Goal: Task Accomplishment & Management: Use online tool/utility

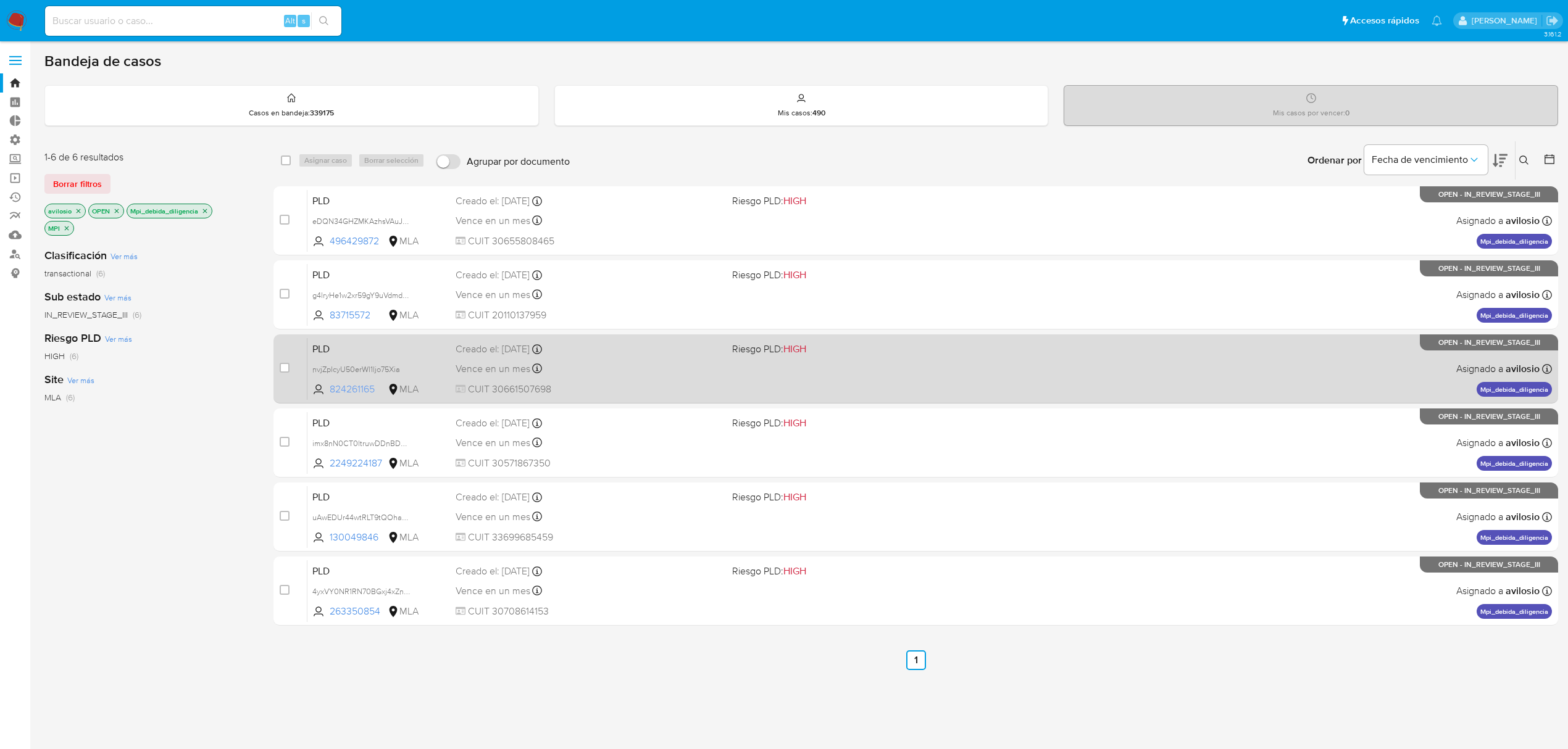
click at [347, 387] on span "824261165" at bounding box center [358, 389] width 56 height 14
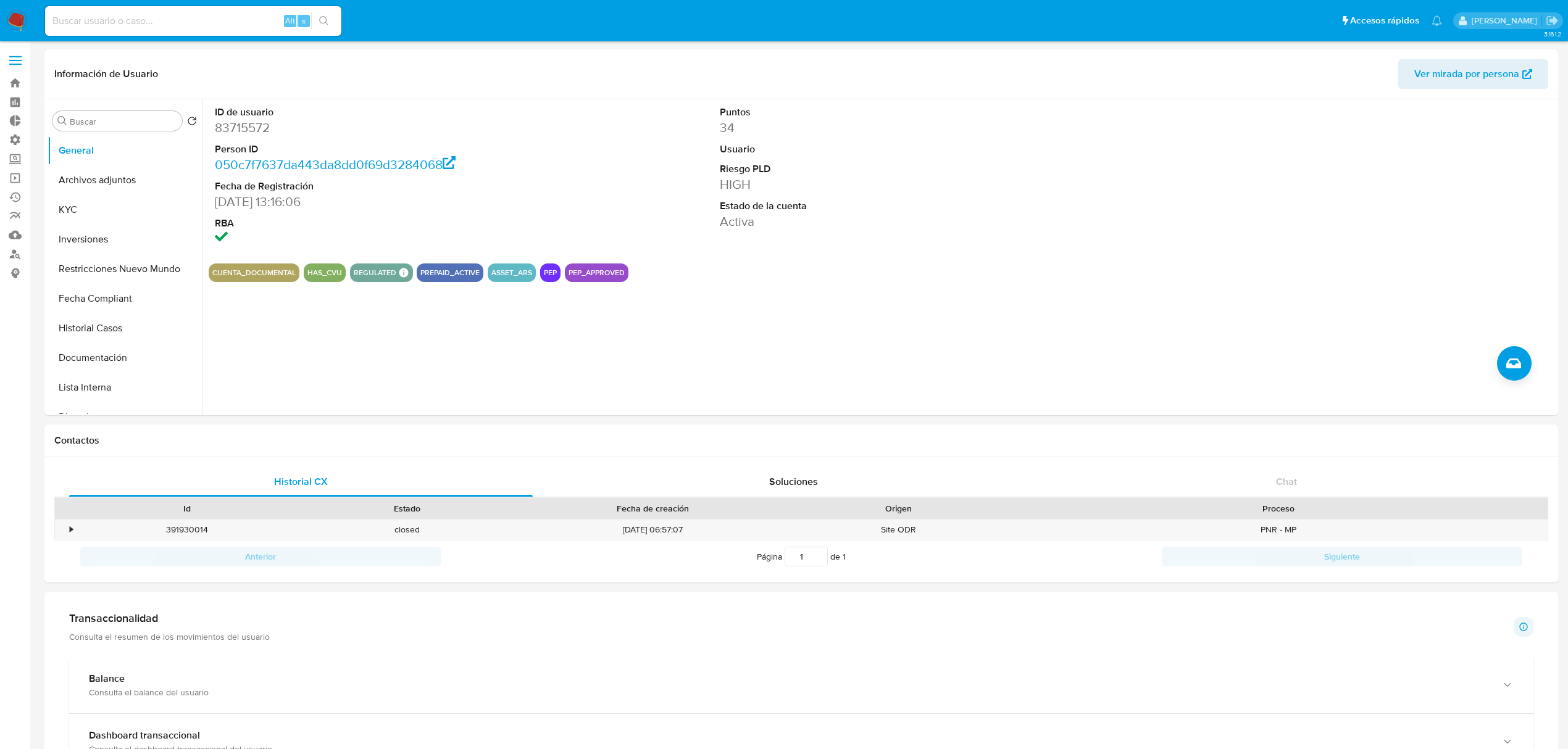
select select "10"
click at [104, 332] on button "Historial Casos" at bounding box center [120, 328] width 144 height 29
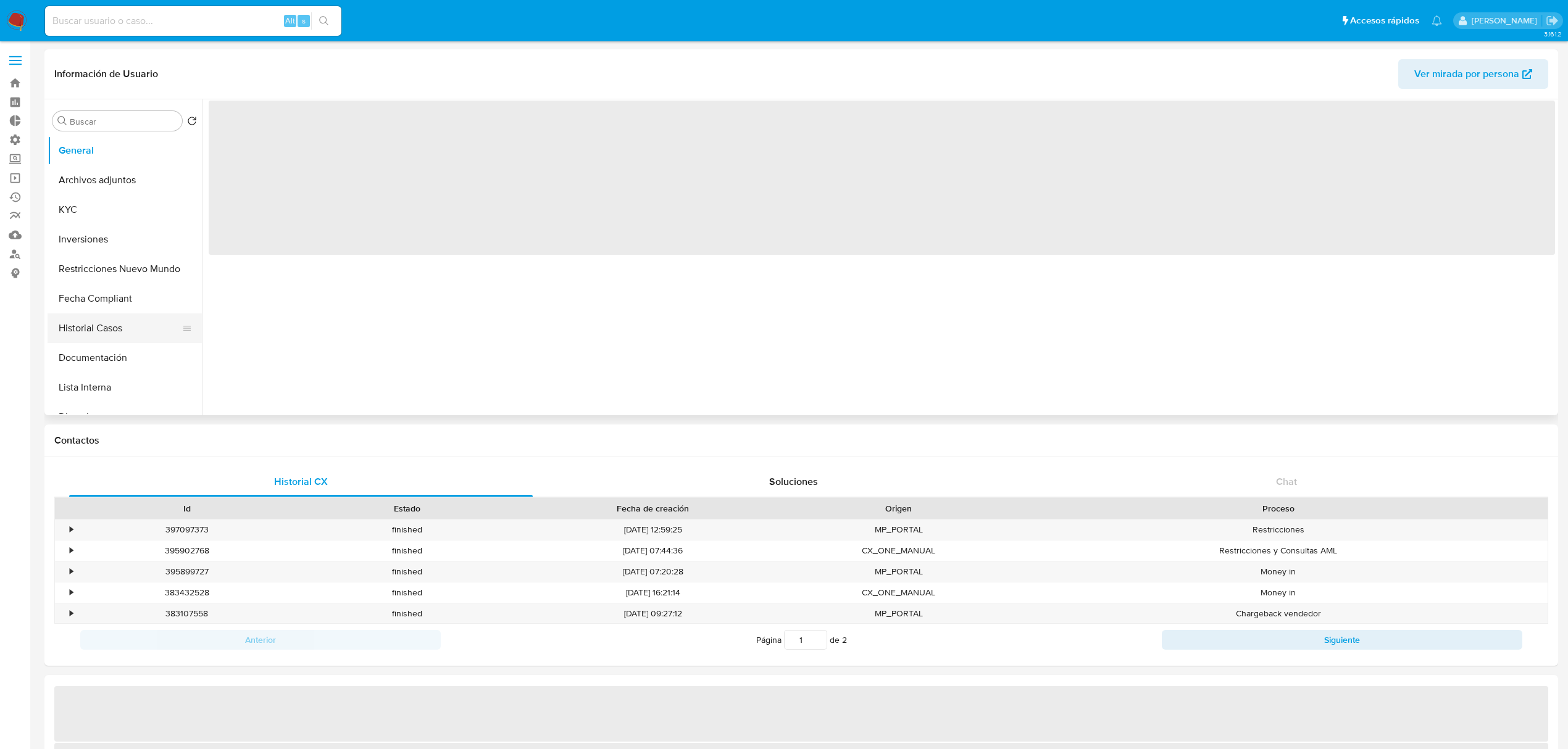
select select "10"
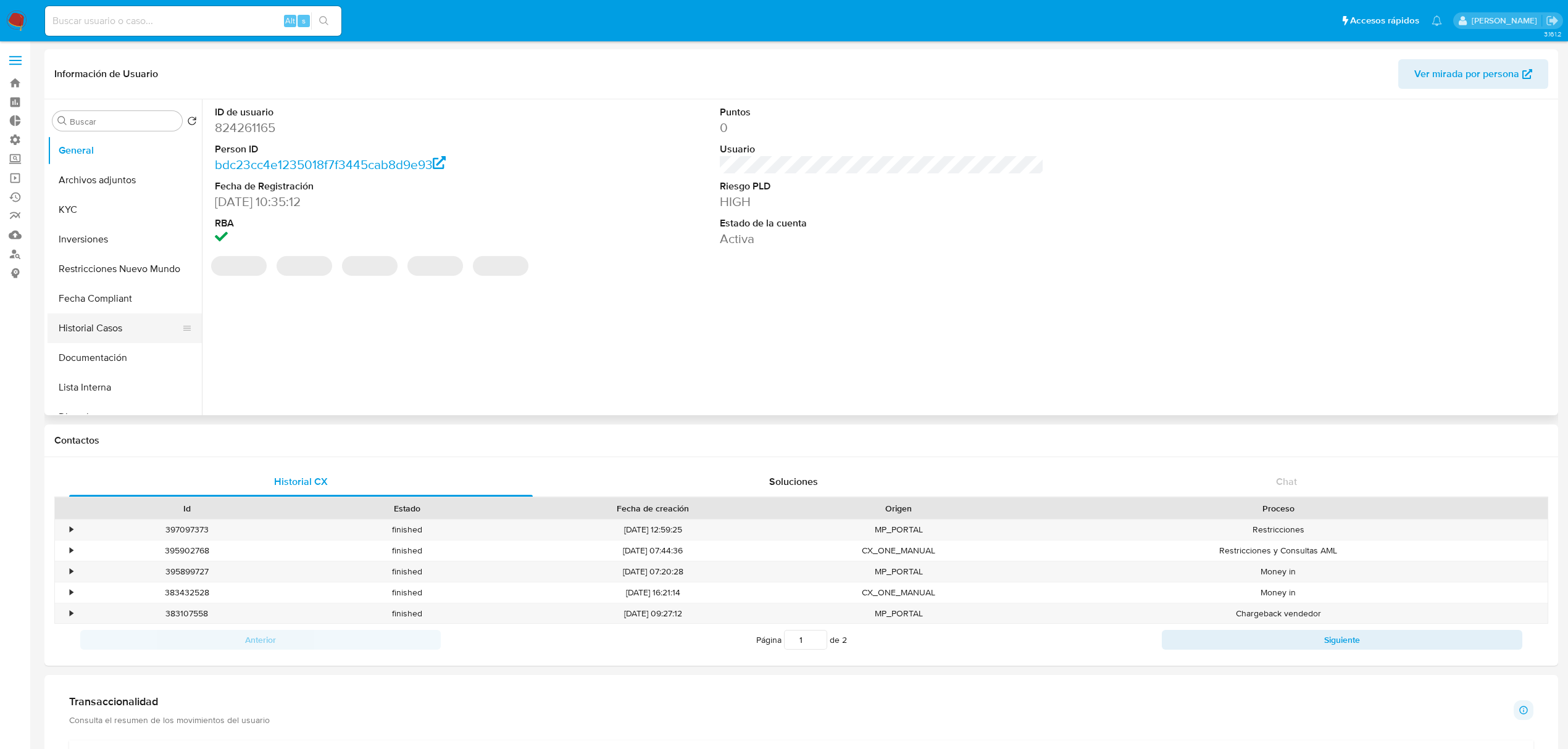
click at [104, 332] on button "Historial Casos" at bounding box center [120, 328] width 144 height 29
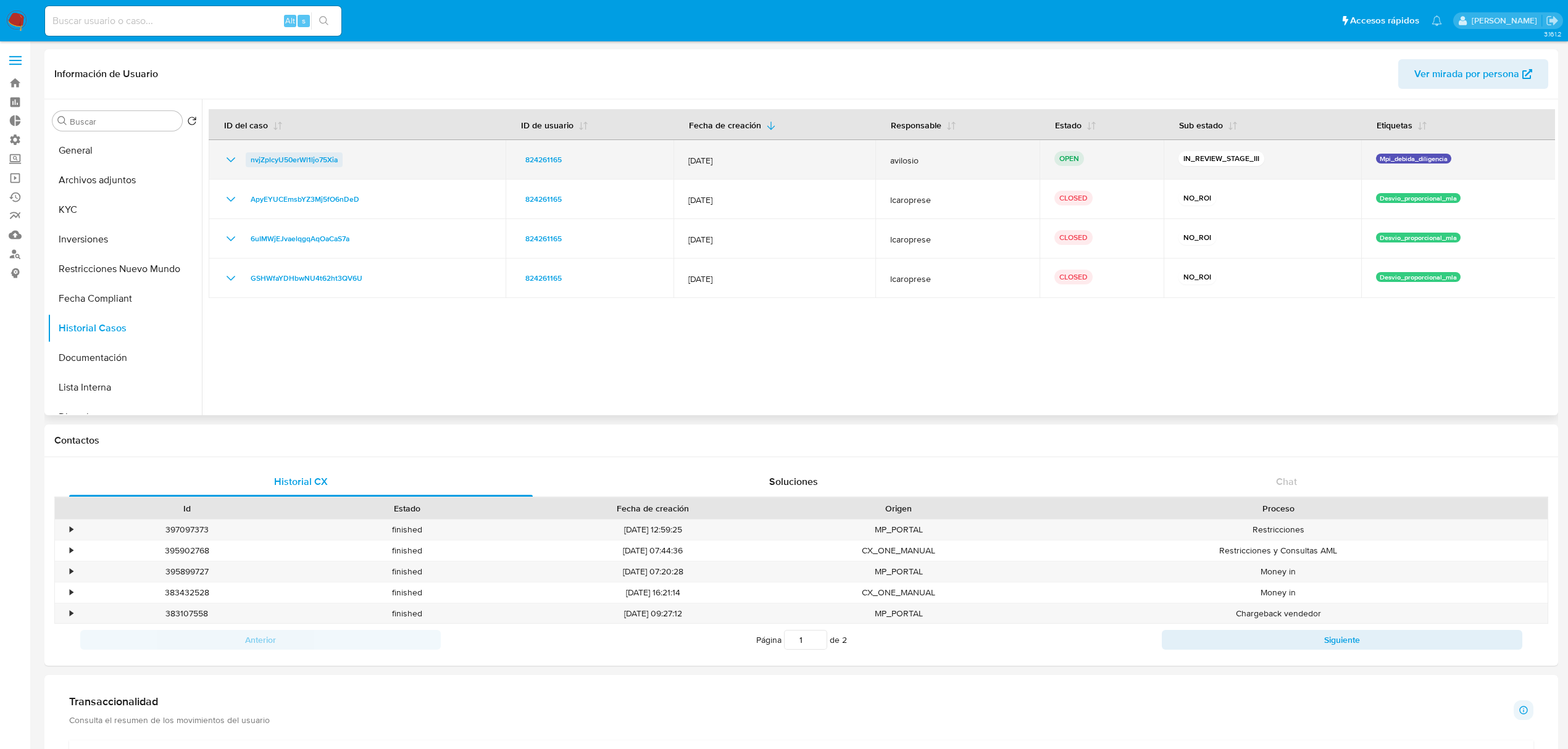
click at [282, 155] on span "nvjZplcyU50erWl1ljo75Xia" at bounding box center [294, 160] width 87 height 15
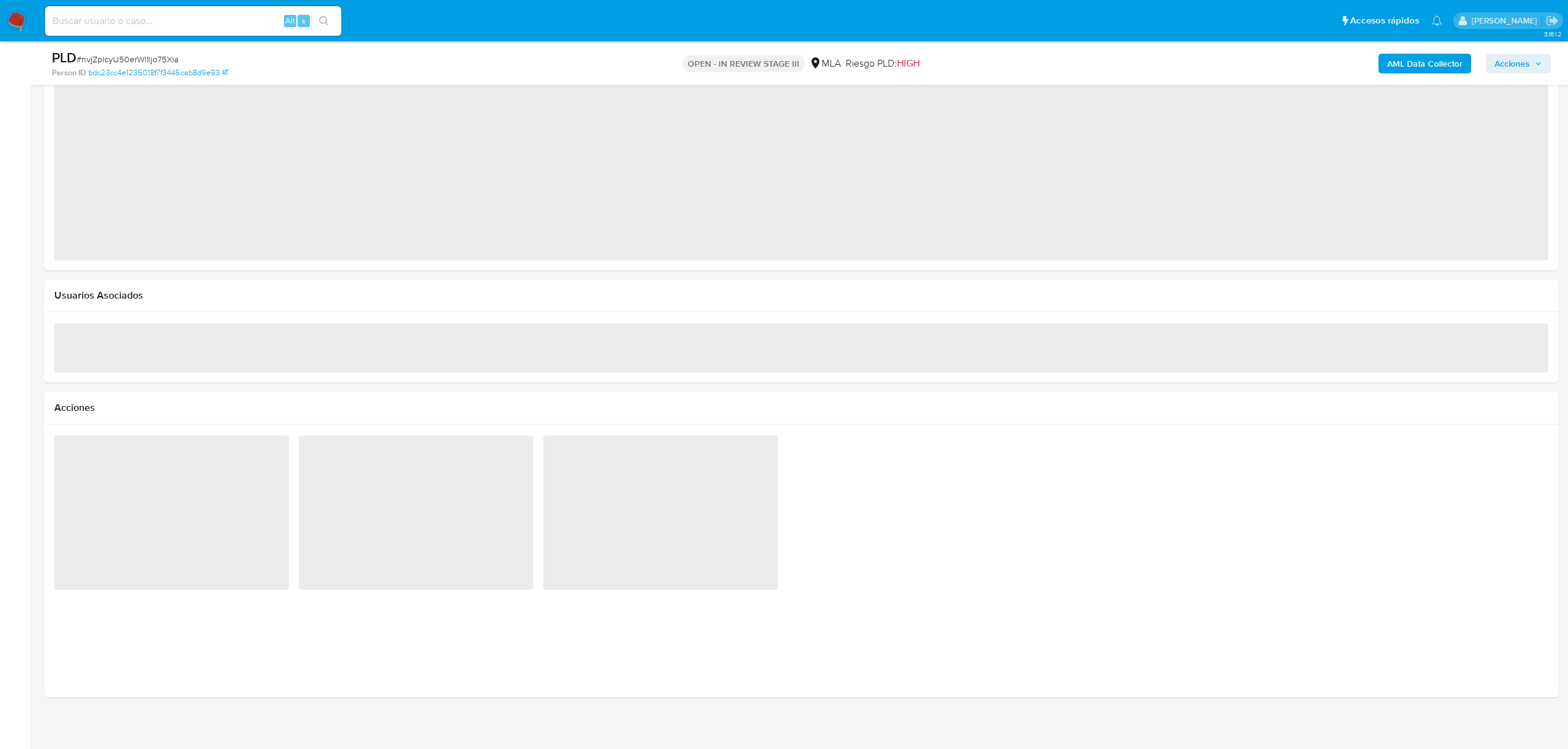
scroll to position [1195, 0]
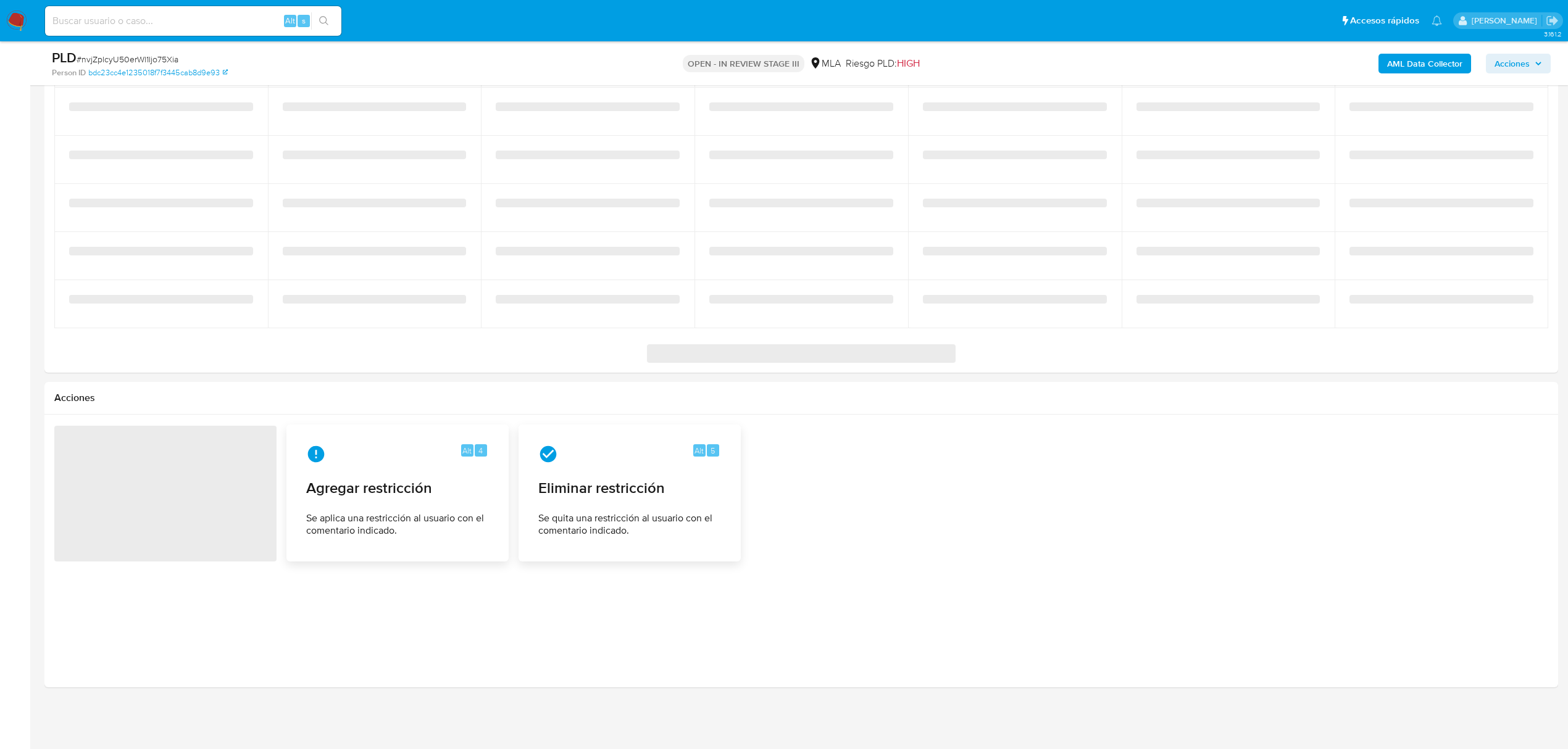
select select "10"
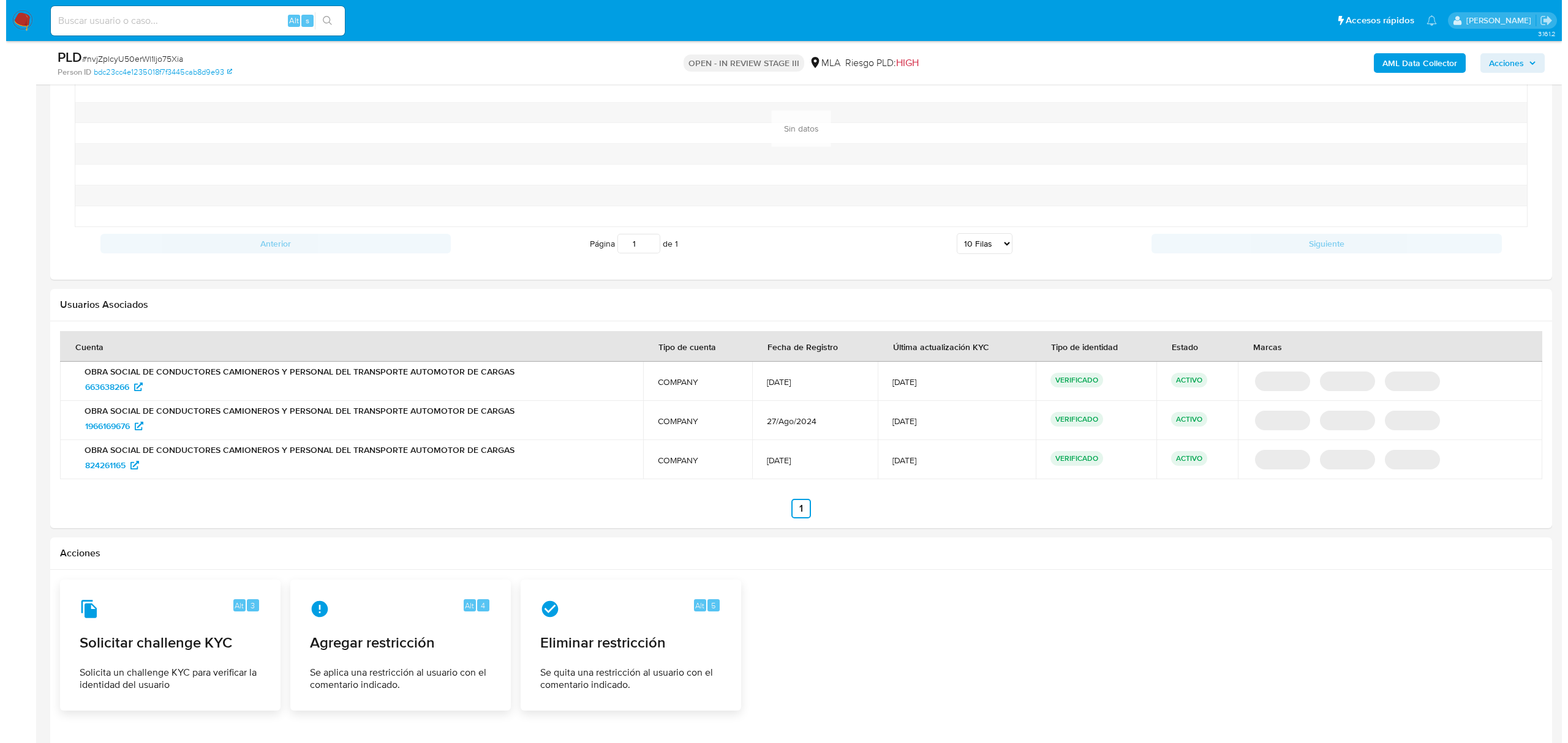
scroll to position [1350, 0]
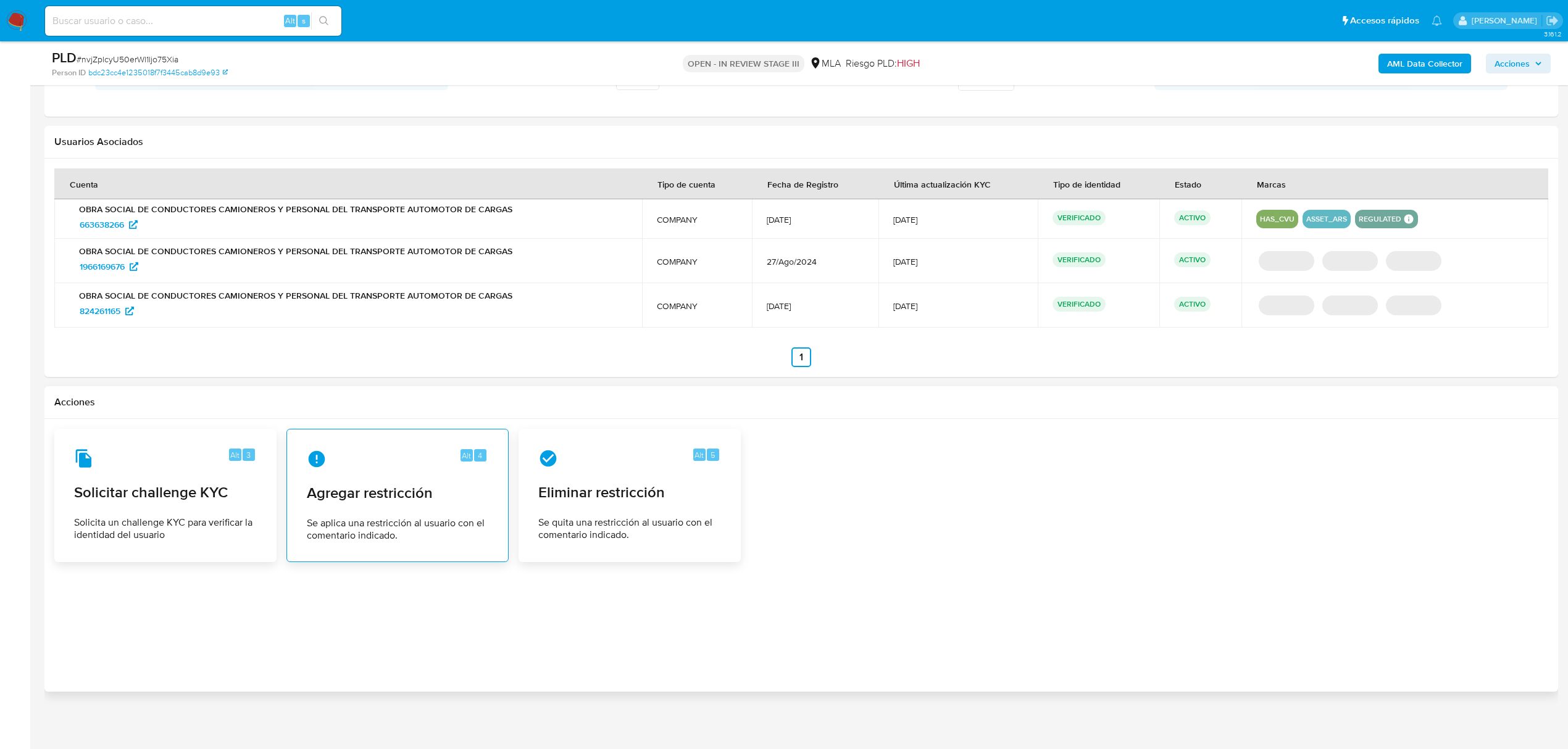
click at [344, 494] on span "Agregar restricción" at bounding box center [397, 492] width 181 height 18
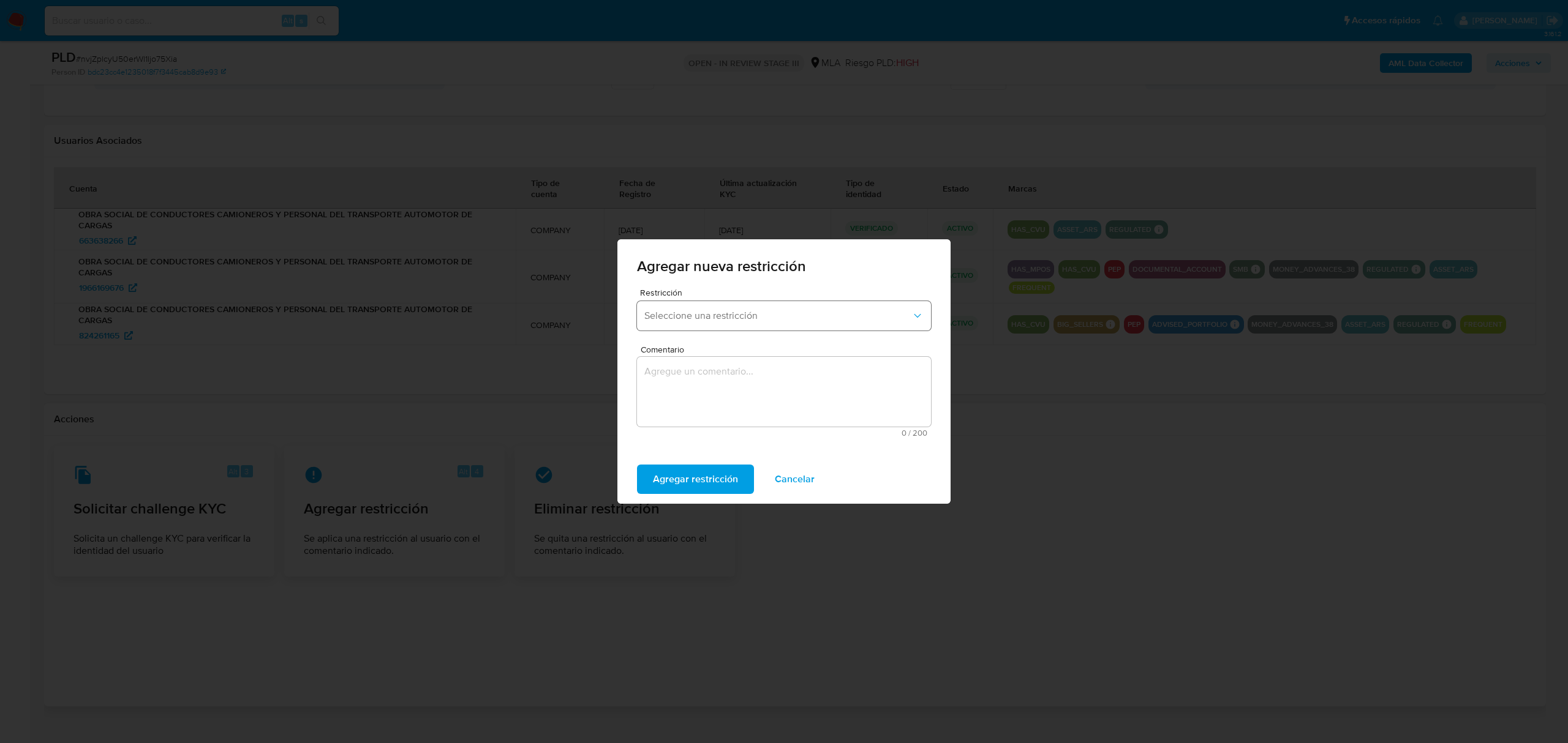
click at [762, 318] on span "Seleccione una restricción" at bounding box center [777, 316] width 267 height 12
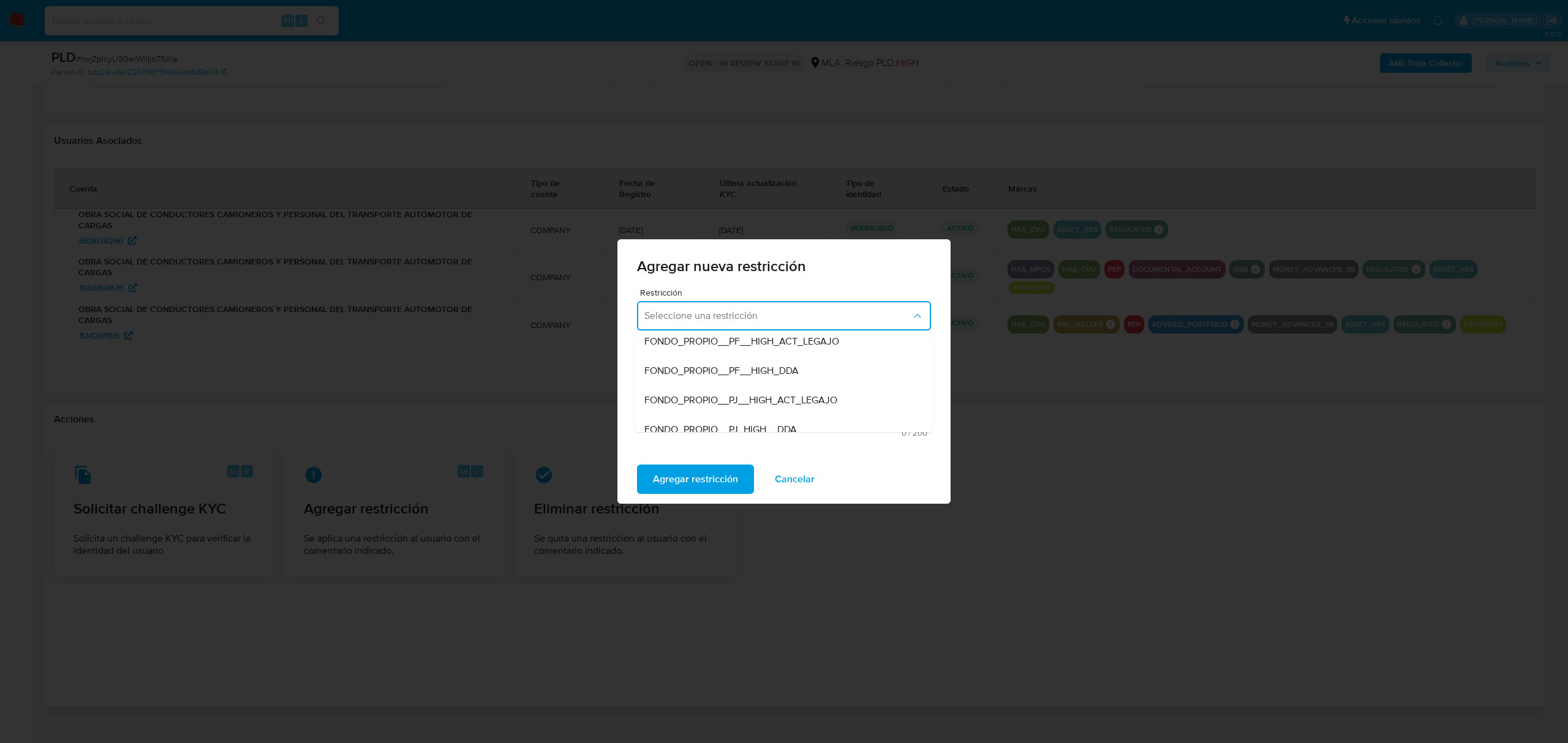
scroll to position [245, 0]
click at [852, 149] on div "Agregar nueva restricción Restricción Seleccione una restricción TARJETA ROJA S…" at bounding box center [784, 372] width 1568 height 743
